Goal: Task Accomplishment & Management: Manage account settings

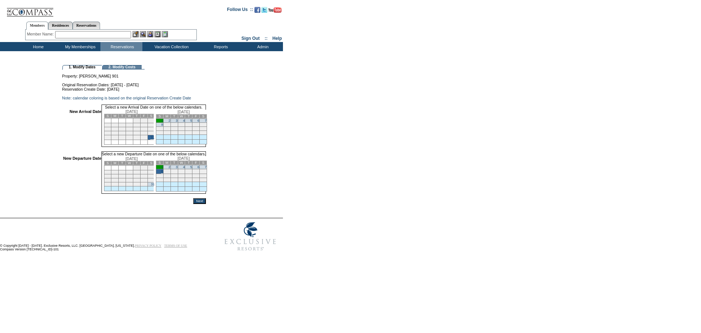
click at [206, 204] on input "Next" at bounding box center [199, 201] width 13 height 6
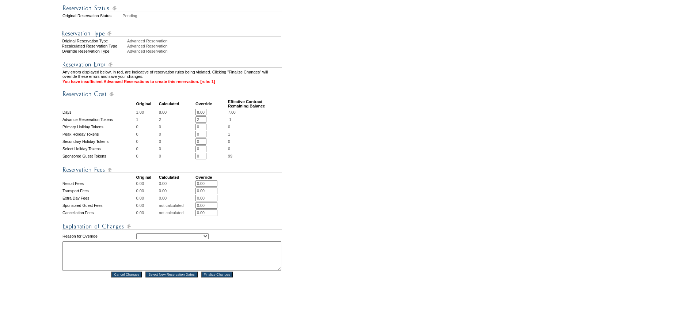
scroll to position [259, 0]
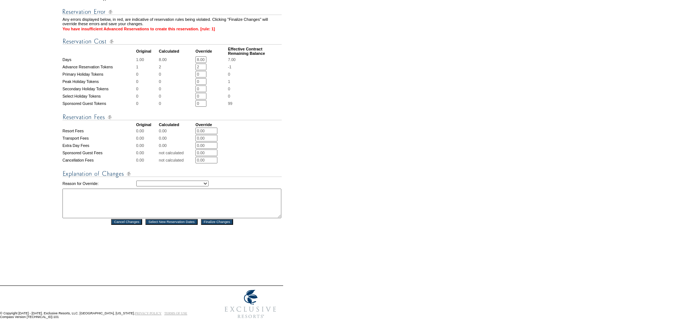
click at [204, 64] on input "2" at bounding box center [200, 67] width 11 height 7
type input "1"
click at [255, 71] on td "0" at bounding box center [255, 74] width 54 height 7
drag, startPoint x: 216, startPoint y: 178, endPoint x: 206, endPoint y: 178, distance: 9.5
click at [209, 180] on select "Creating Continuous Stay Days Rebooked After Cancellation Editing Occupant Expe…" at bounding box center [172, 183] width 72 height 6
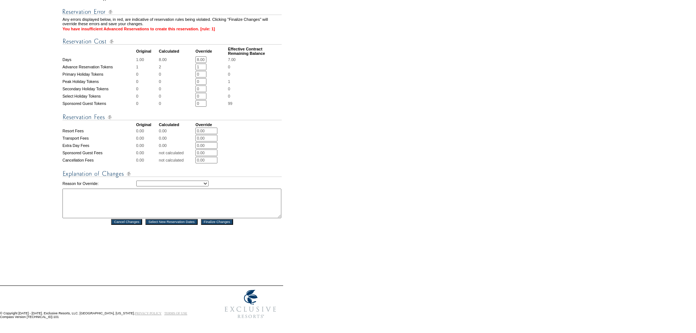
select select "1042"
click at [136, 180] on select "Creating Continuous Stay Days Rebooked After Cancellation Editing Occupant Expe…" at bounding box center [172, 183] width 72 height 6
click at [204, 196] on textarea at bounding box center [171, 203] width 219 height 30
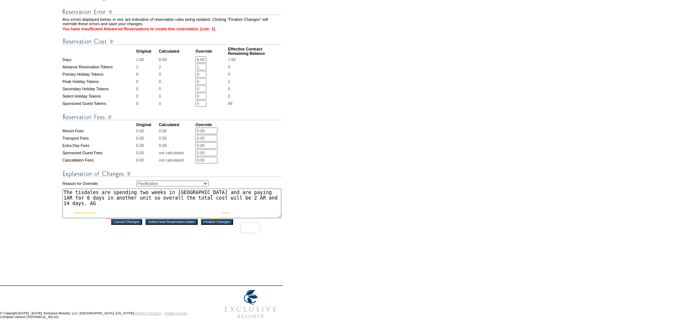
type textarea "The tisdales are spending two weeks in Cabo and are paying 1AR for 6 days in an…"
click at [225, 219] on input "Finalize Changes" at bounding box center [217, 222] width 32 height 6
